Goal: Task Accomplishment & Management: Manage account settings

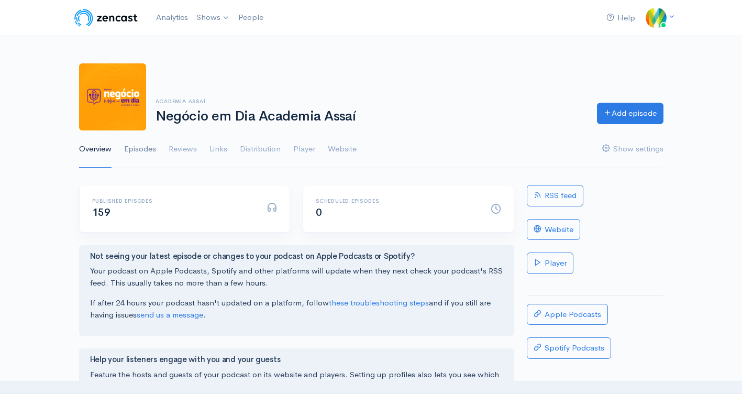
click at [135, 145] on link "Episodes" at bounding box center [140, 149] width 32 height 38
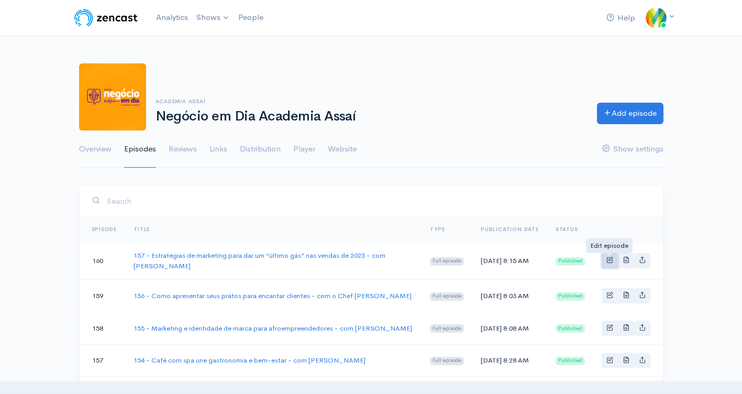
click at [608, 261] on span "Basic example" at bounding box center [610, 259] width 7 height 7
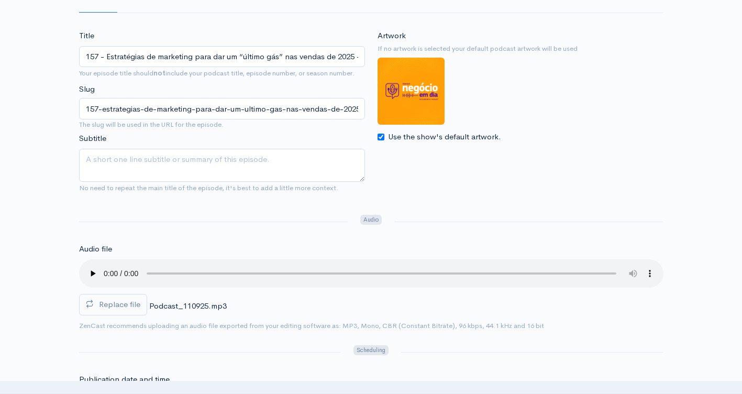
scroll to position [210, 0]
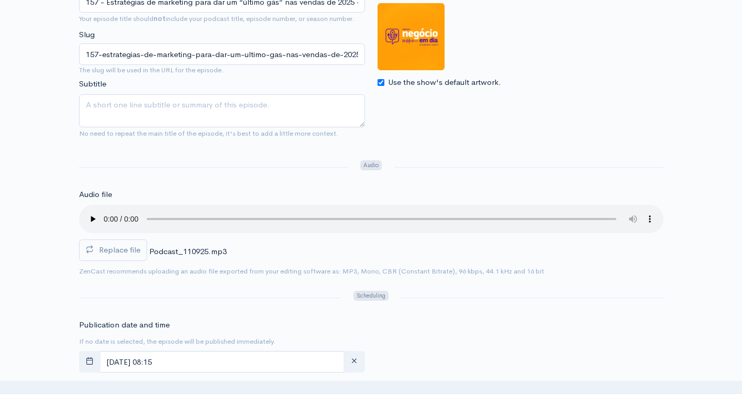
click at [250, 257] on div "Replace file Podcast_110925.mp3 0" at bounding box center [371, 235] width 585 height 60
click at [110, 246] on span "Replace file" at bounding box center [119, 250] width 41 height 10
click at [0, 0] on input "Replace file" at bounding box center [0, 0] width 0 height 0
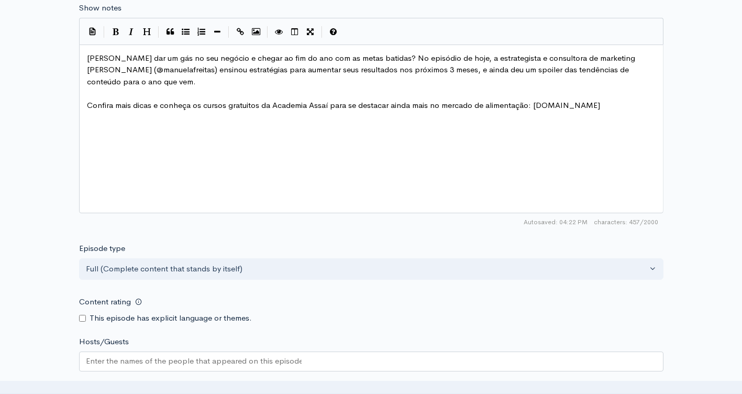
scroll to position [838, 0]
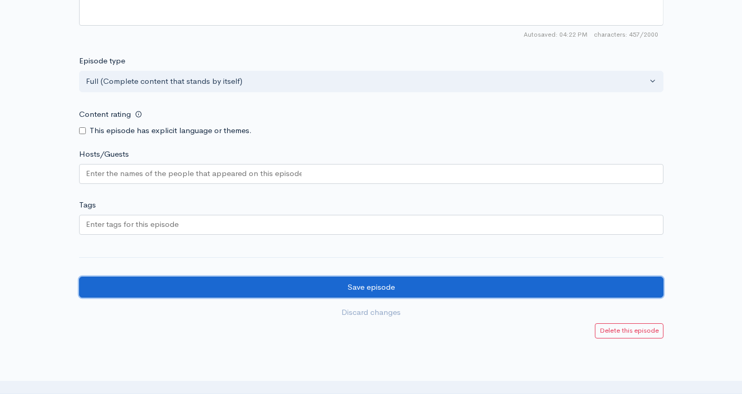
click at [367, 287] on input "Save episode" at bounding box center [371, 287] width 585 height 21
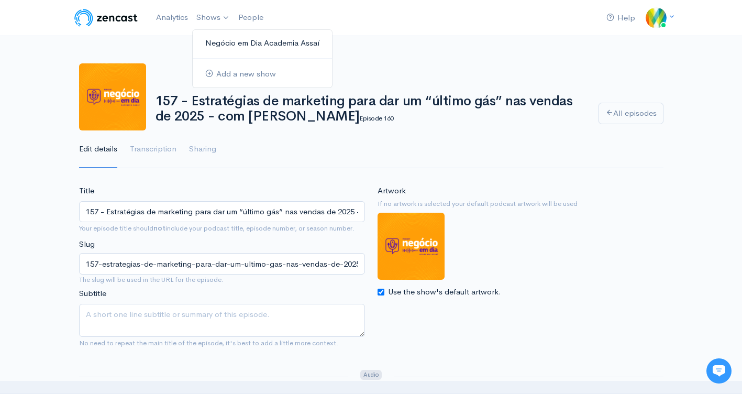
click at [235, 35] on link "Negócio em Dia Academia Assaí" at bounding box center [262, 43] width 139 height 18
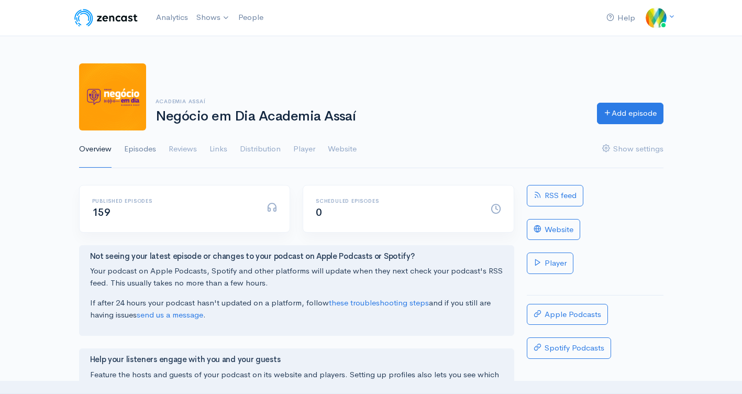
click at [150, 149] on link "Episodes" at bounding box center [140, 149] width 32 height 38
